Goal: Task Accomplishment & Management: Complete application form

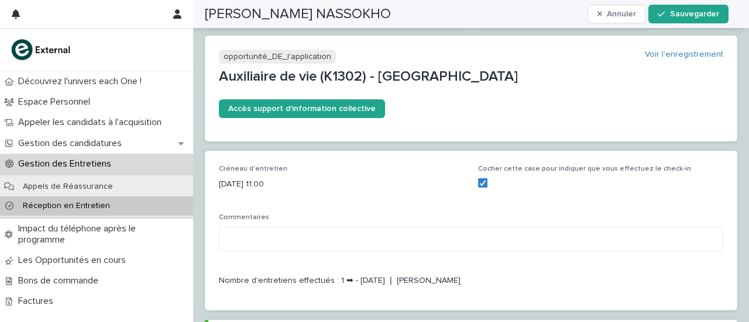
scroll to position [145, 0]
click at [48, 209] on font "Réception en Entretien" at bounding box center [66, 206] width 87 height 8
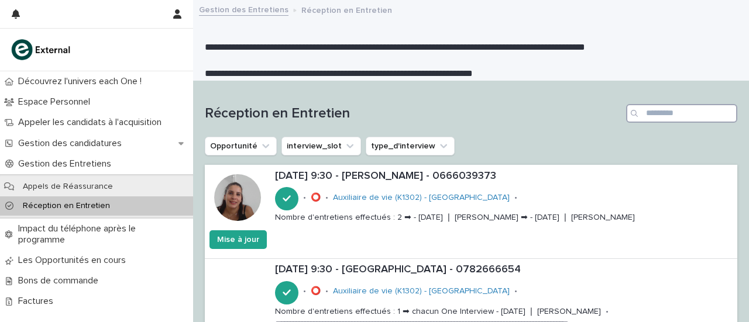
click at [653, 116] on input "Recherche" at bounding box center [681, 113] width 111 height 19
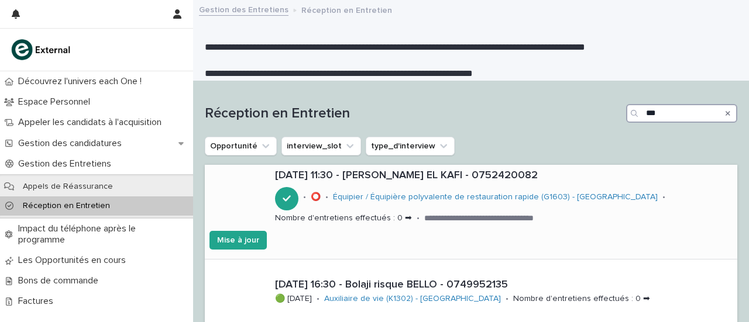
type input "***"
click at [404, 176] on font "[DATE] 11:30 - [PERSON_NAME] EL KAFI - 0752420082" at bounding box center [406, 175] width 263 height 11
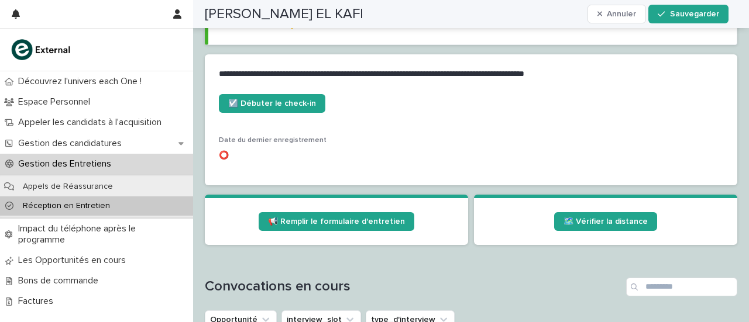
scroll to position [532, 0]
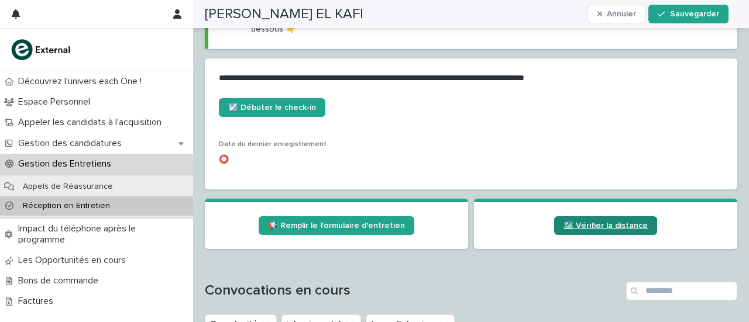
click at [621, 222] on font "🗺️ Vérifier la distance" at bounding box center [606, 226] width 84 height 8
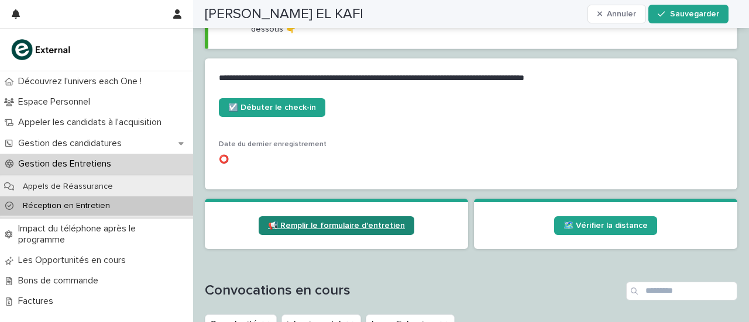
click at [315, 217] on link "📢 Remplir le formulaire d'entretien" at bounding box center [337, 226] width 156 height 19
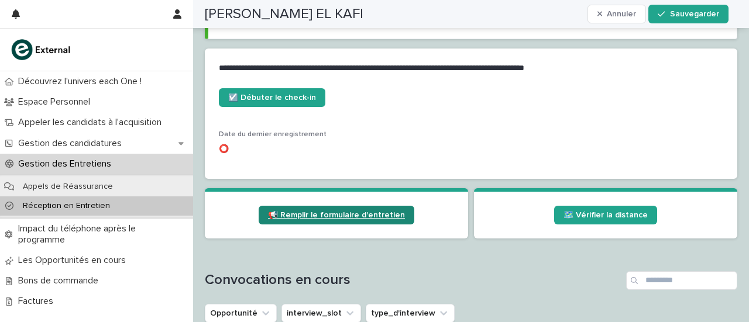
scroll to position [526, 0]
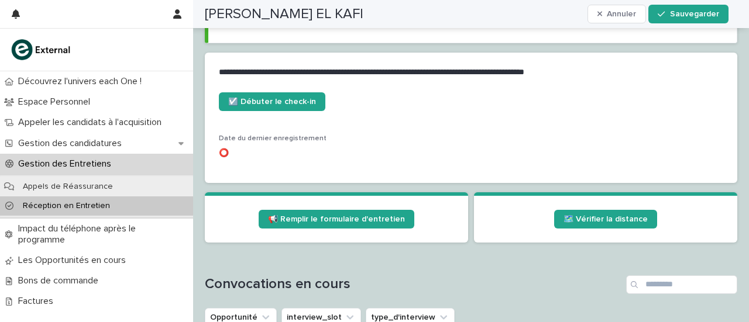
click at [64, 204] on font "Réception en Entretien" at bounding box center [66, 206] width 87 height 8
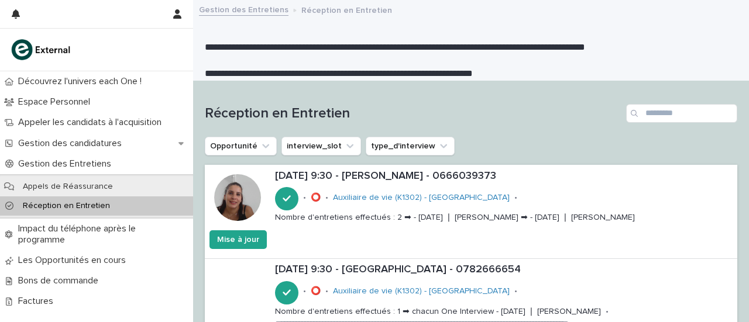
click at [633, 114] on div "Recherche" at bounding box center [635, 113] width 19 height 19
click at [648, 114] on input "Recherche" at bounding box center [681, 113] width 111 height 19
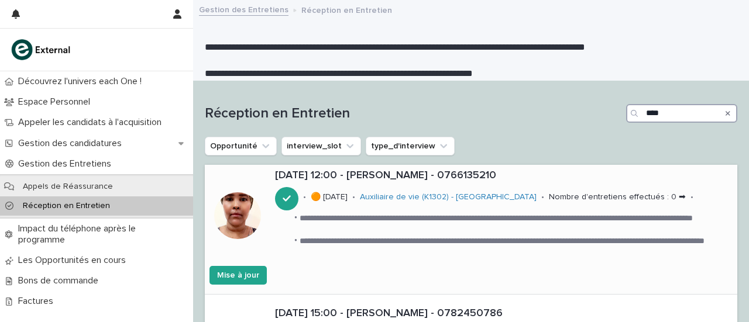
type input "****"
click at [392, 176] on font "[DATE] 12:00 - [PERSON_NAME] - 0766135210" at bounding box center [385, 175] width 221 height 11
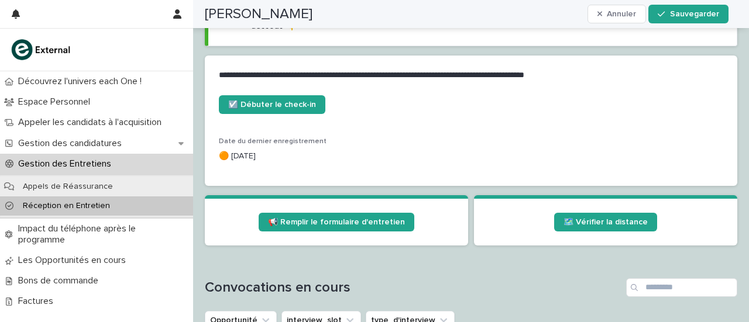
scroll to position [551, 0]
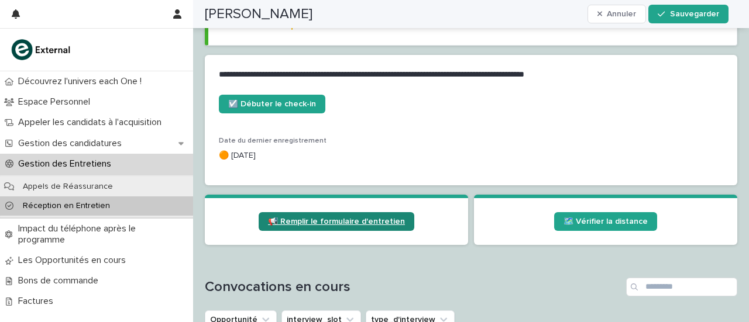
click at [295, 222] on font "📢 Remplir le formulaire d'entretien" at bounding box center [336, 222] width 137 height 8
